Goal: Information Seeking & Learning: Learn about a topic

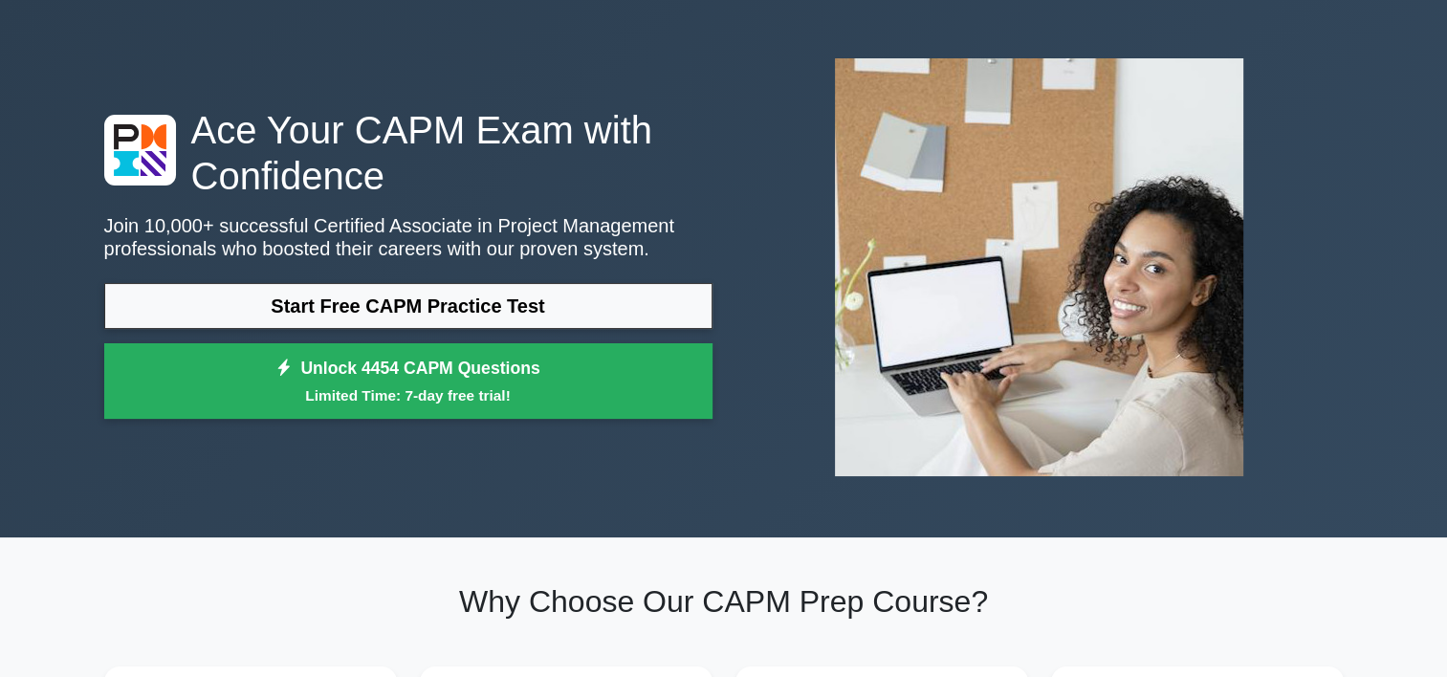
scroll to position [96, 0]
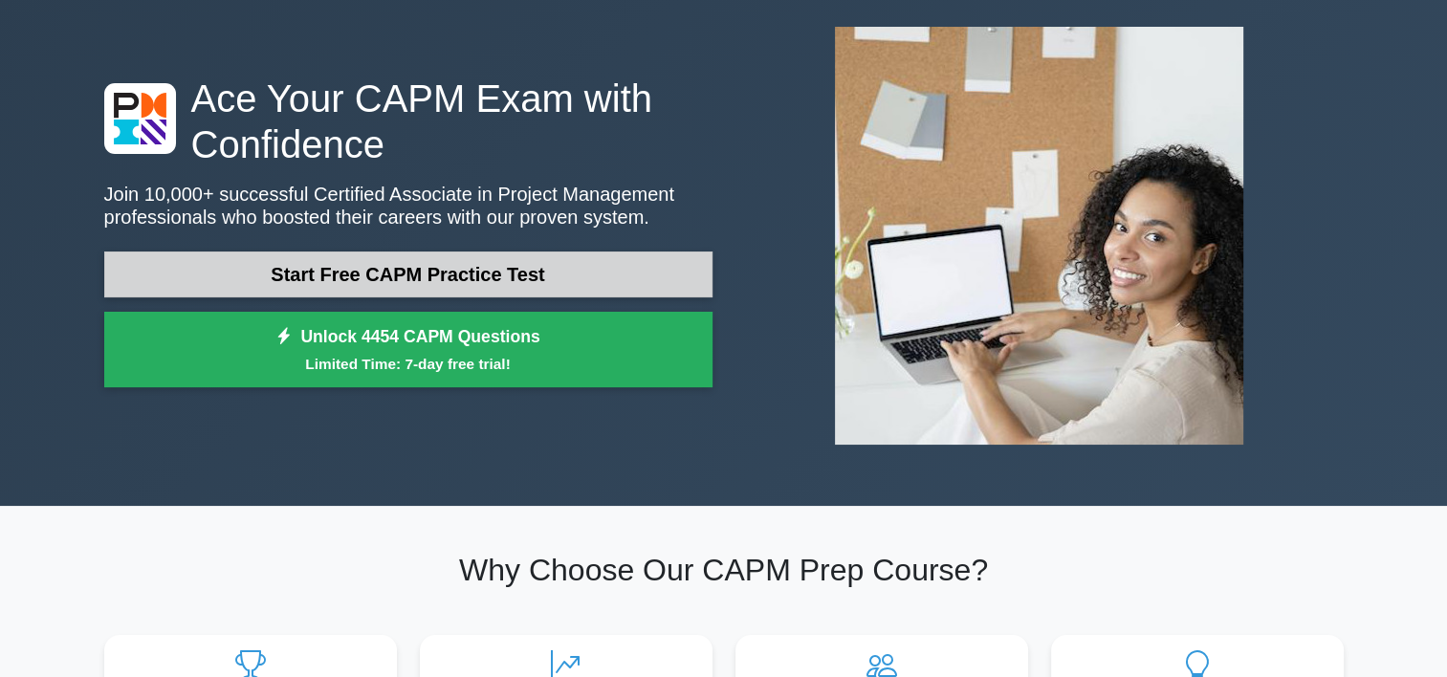
click at [510, 279] on link "Start Free CAPM Practice Test" at bounding box center [408, 275] width 608 height 46
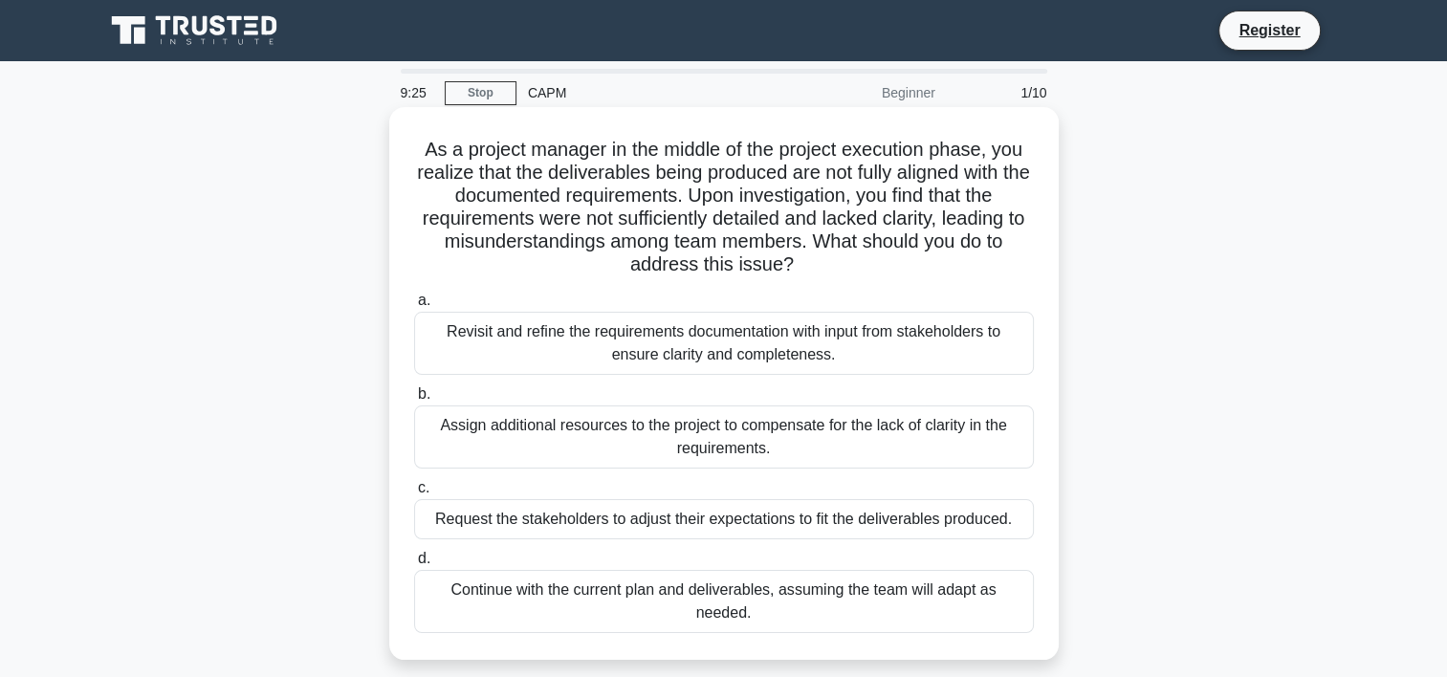
click at [584, 333] on div "Revisit and refine the requirements documentation with input from stakeholders …" at bounding box center [724, 343] width 620 height 63
click at [414, 307] on input "a. Revisit and refine the requirements documentation with input from stakeholde…" at bounding box center [414, 301] width 0 height 12
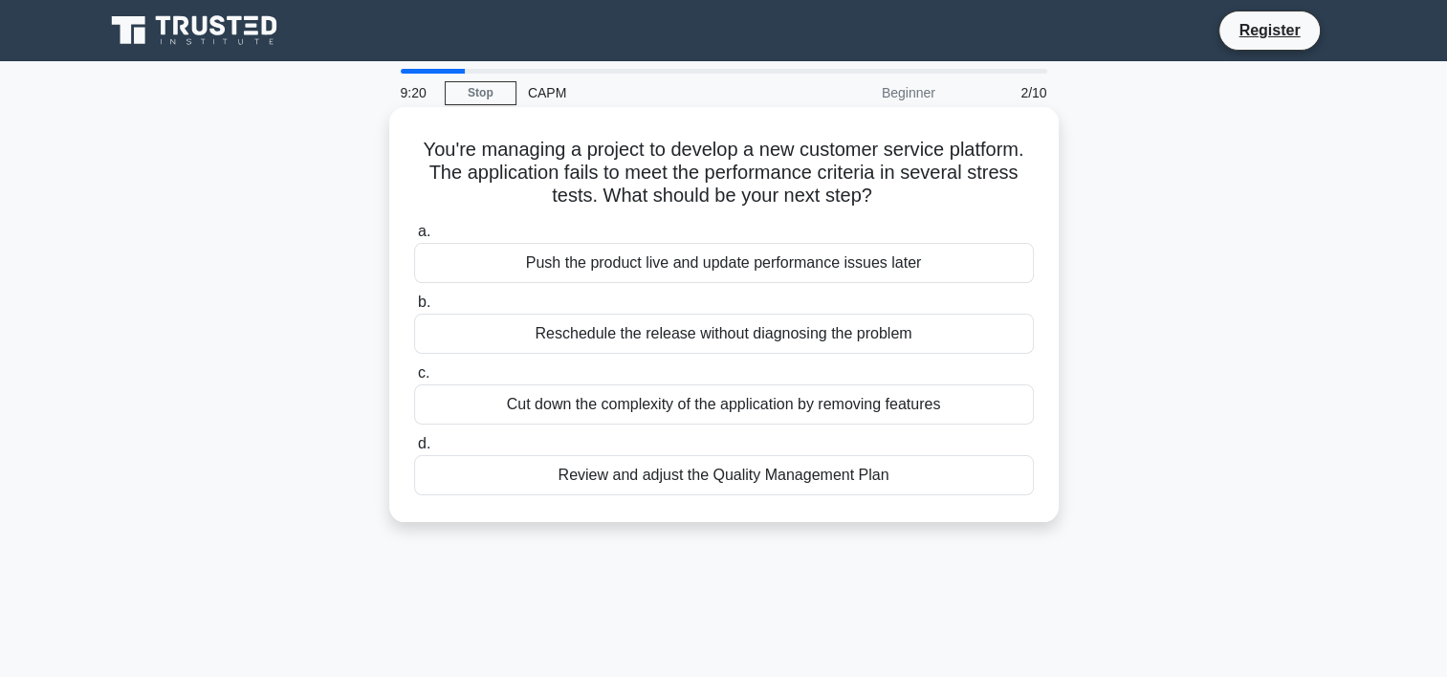
click at [521, 275] on div "Push the product live and update performance issues later" at bounding box center [724, 263] width 620 height 40
click at [414, 238] on input "a. Push the product live and update performance issues later" at bounding box center [414, 232] width 0 height 12
